Goal: Find specific page/section: Find specific page/section

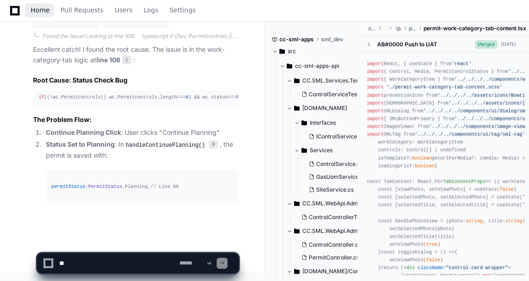
scroll to position [2804, 0]
click at [39, 11] on span "Home" at bounding box center [40, 10] width 19 height 6
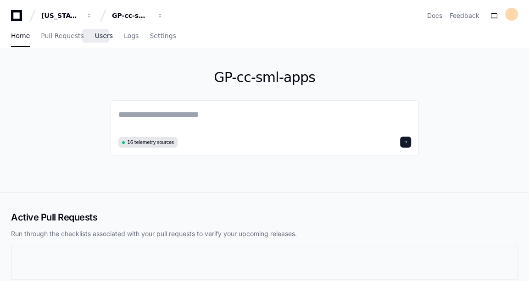
click at [101, 33] on span "Users" at bounding box center [104, 36] width 18 height 6
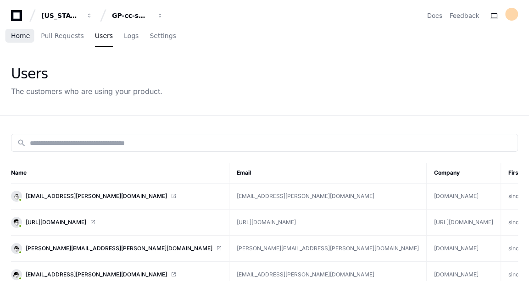
click at [22, 45] on link "Home" at bounding box center [20, 36] width 19 height 21
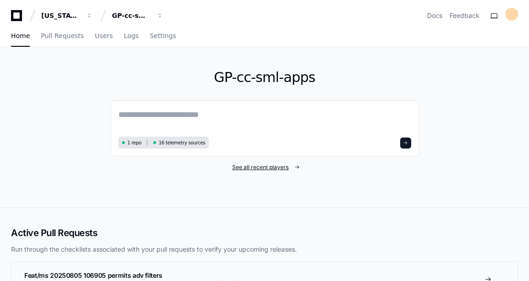
click at [260, 165] on span "See all recent players" at bounding box center [260, 167] width 56 height 7
click at [259, 165] on span "See all recent players" at bounding box center [260, 167] width 56 height 7
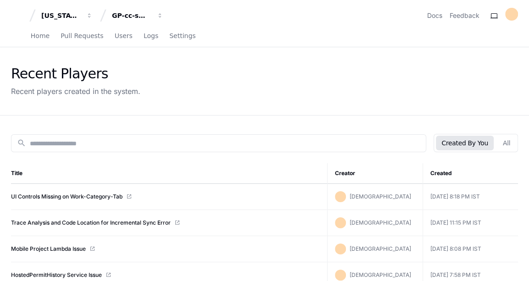
scroll to position [36, 0]
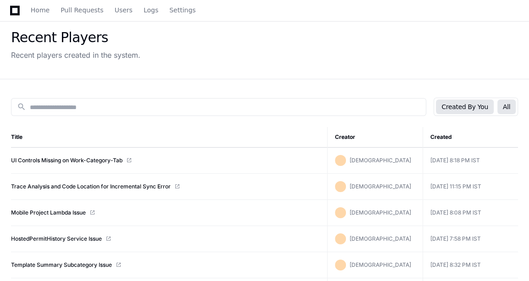
click at [511, 105] on button "All" at bounding box center [507, 107] width 18 height 15
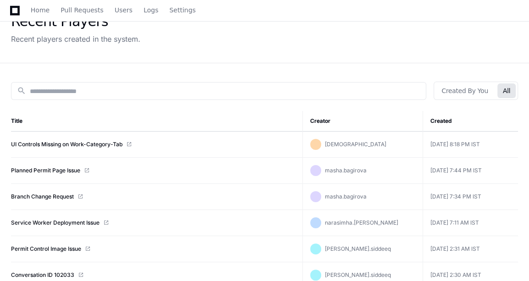
scroll to position [73, 0]
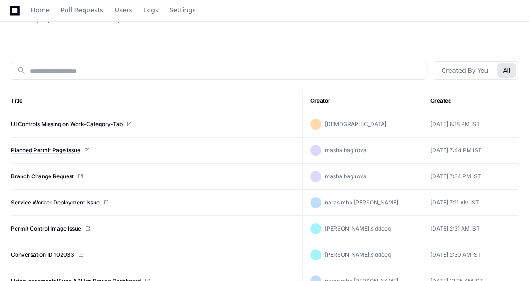
click at [37, 149] on link "Planned Permit Page Issue" at bounding box center [45, 150] width 69 height 7
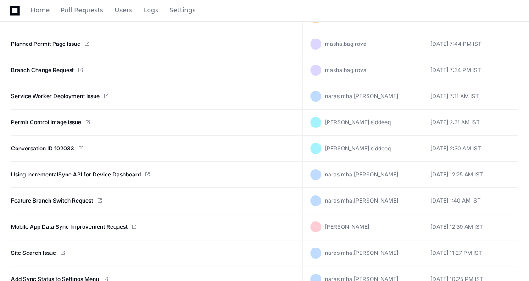
scroll to position [177, 0]
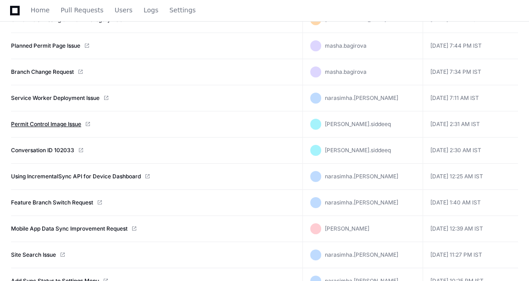
click at [59, 123] on link "Permit Control Image Issue" at bounding box center [46, 124] width 70 height 7
click at [73, 147] on link "Conversation ID 102033" at bounding box center [42, 150] width 63 height 7
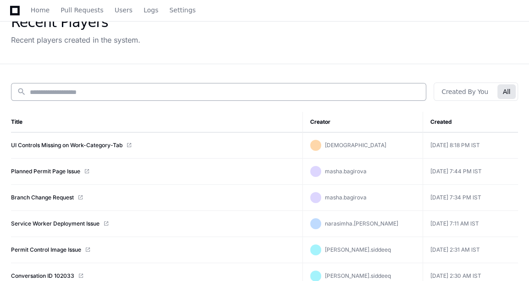
scroll to position [53, 0]
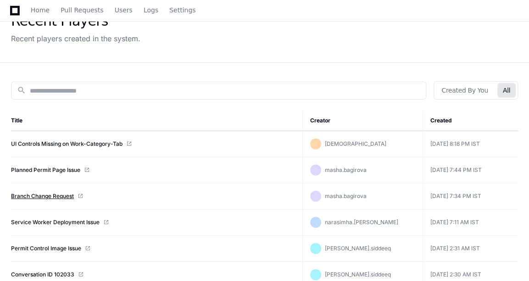
click at [58, 197] on link "Branch Change Request" at bounding box center [42, 196] width 63 height 7
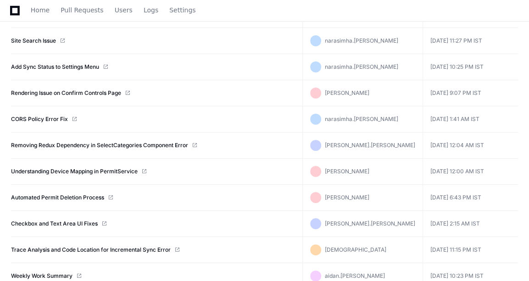
scroll to position [0, 0]
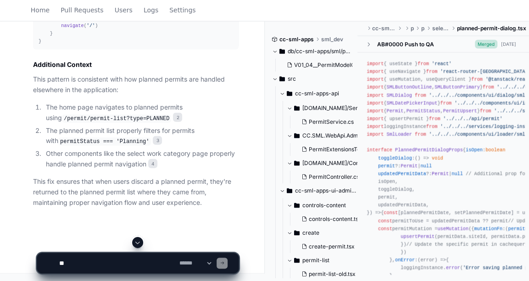
scroll to position [1431, 0]
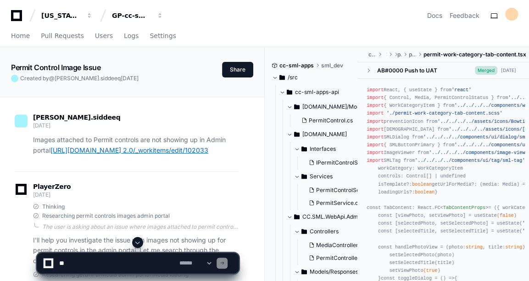
click at [80, 154] on link "https://gpceehsit.visualstudio.com/SML 2.0/_workitems/edit/102033" at bounding box center [129, 150] width 158 height 8
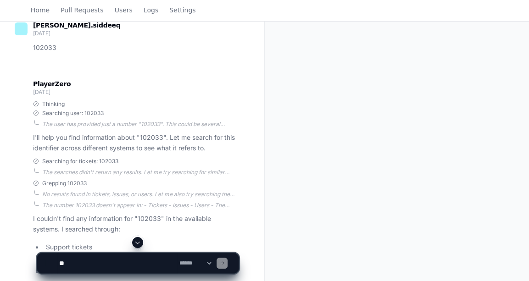
scroll to position [306, 0]
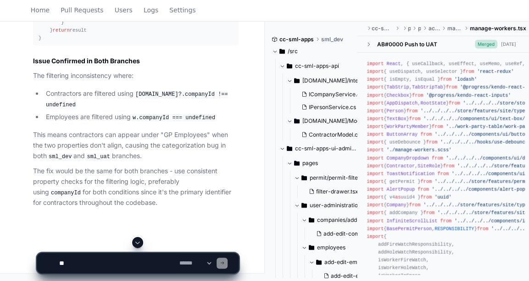
scroll to position [1587, 0]
